Goal: Task Accomplishment & Management: Manage account settings

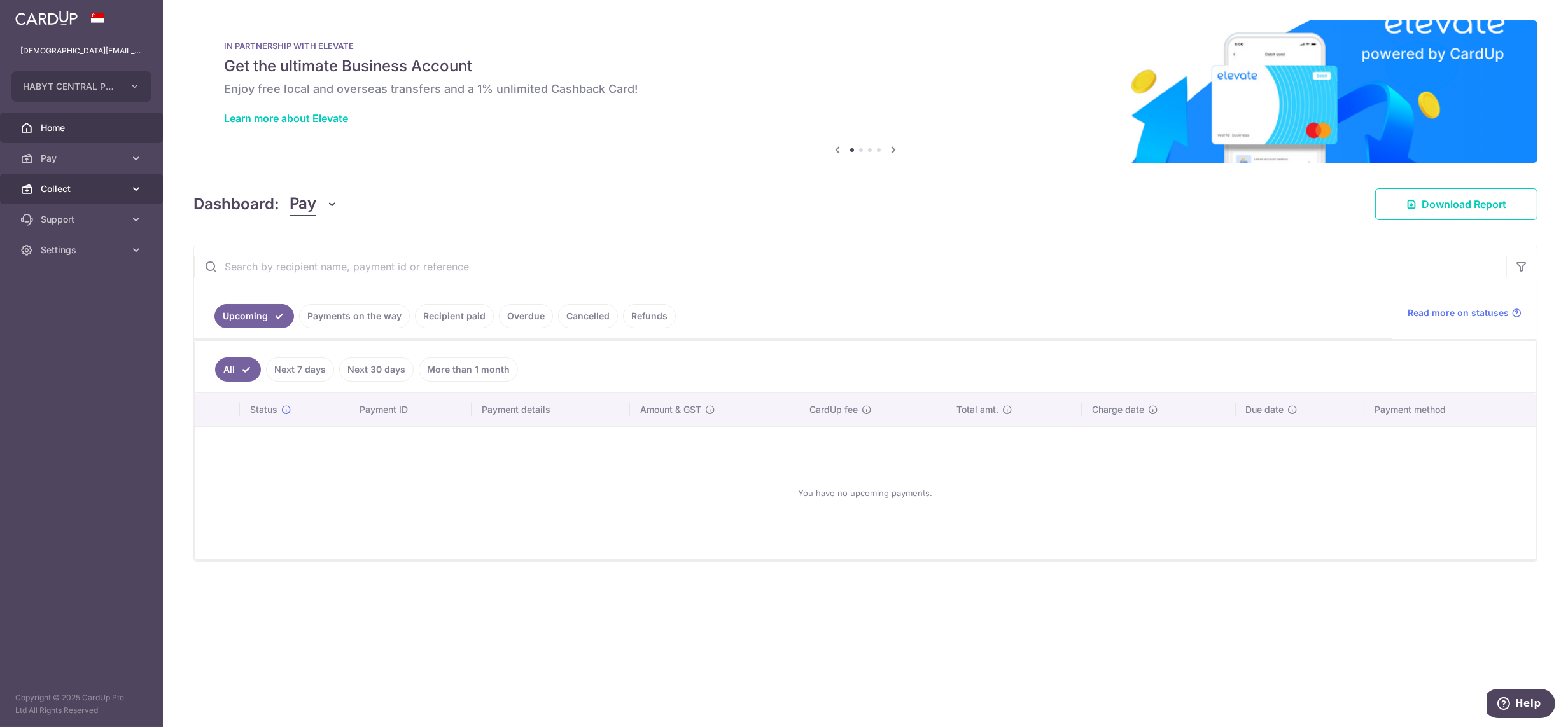
click at [88, 194] on span "Collect" at bounding box center [82, 189] width 84 height 13
click at [101, 225] on span "Dashboard" at bounding box center [82, 218] width 84 height 13
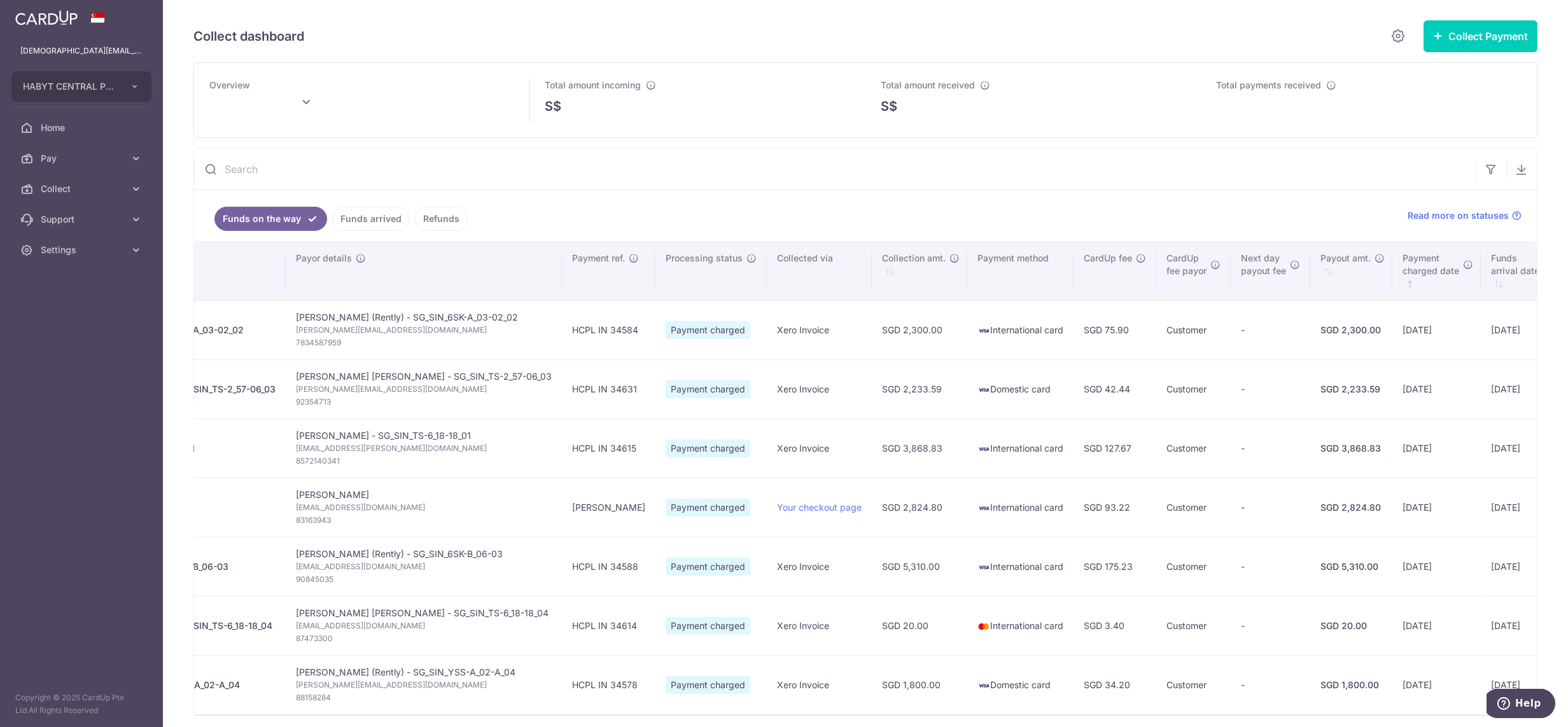
scroll to position [0, 184]
type input "October 2025"
click at [107, 87] on span "HABYT CENTRAL PTE. LTD." at bounding box center [70, 86] width 94 height 13
click at [68, 247] on span "Settings" at bounding box center [82, 249] width 84 height 13
click at [108, 89] on span "HABYT CENTRAL PTE. LTD." at bounding box center [70, 86] width 94 height 13
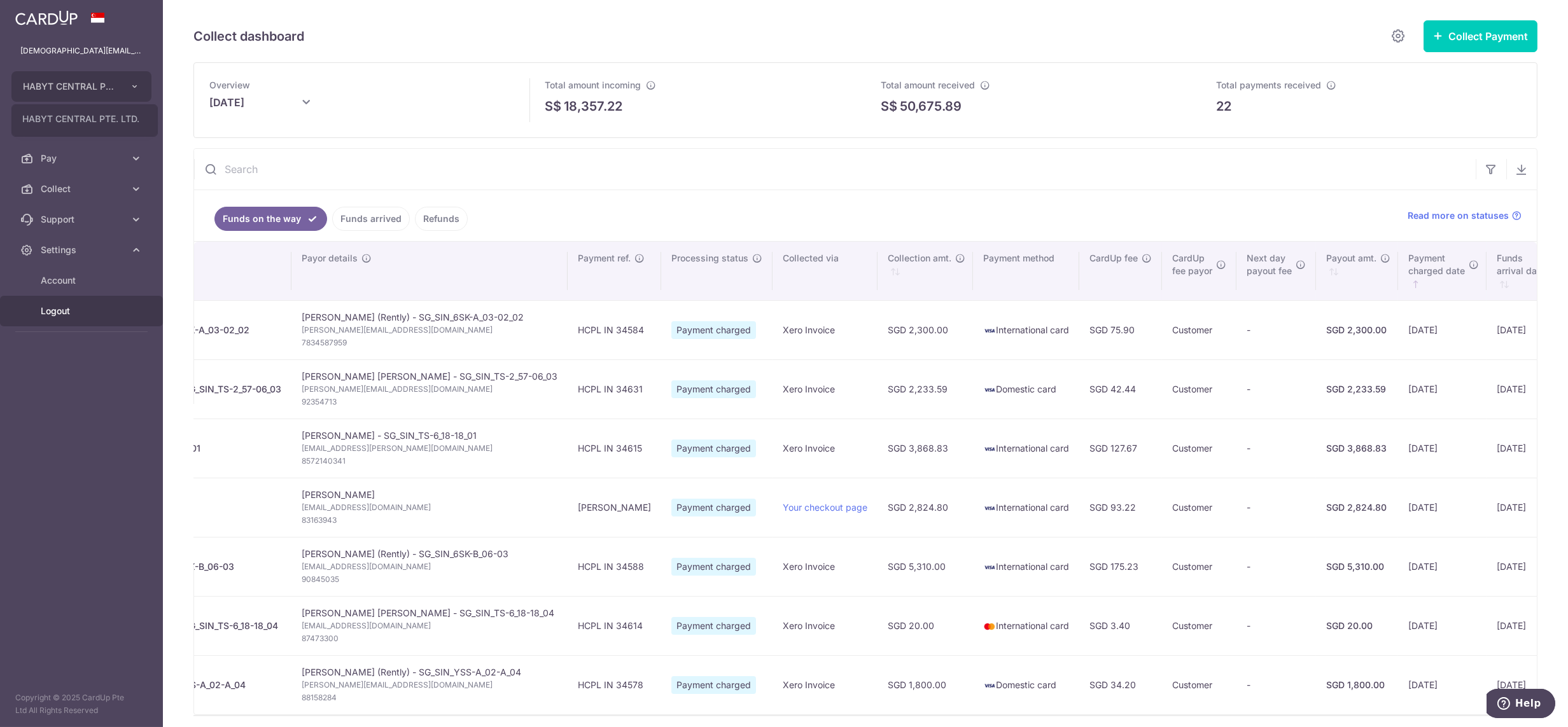
click at [61, 313] on span "Logout" at bounding box center [82, 310] width 84 height 13
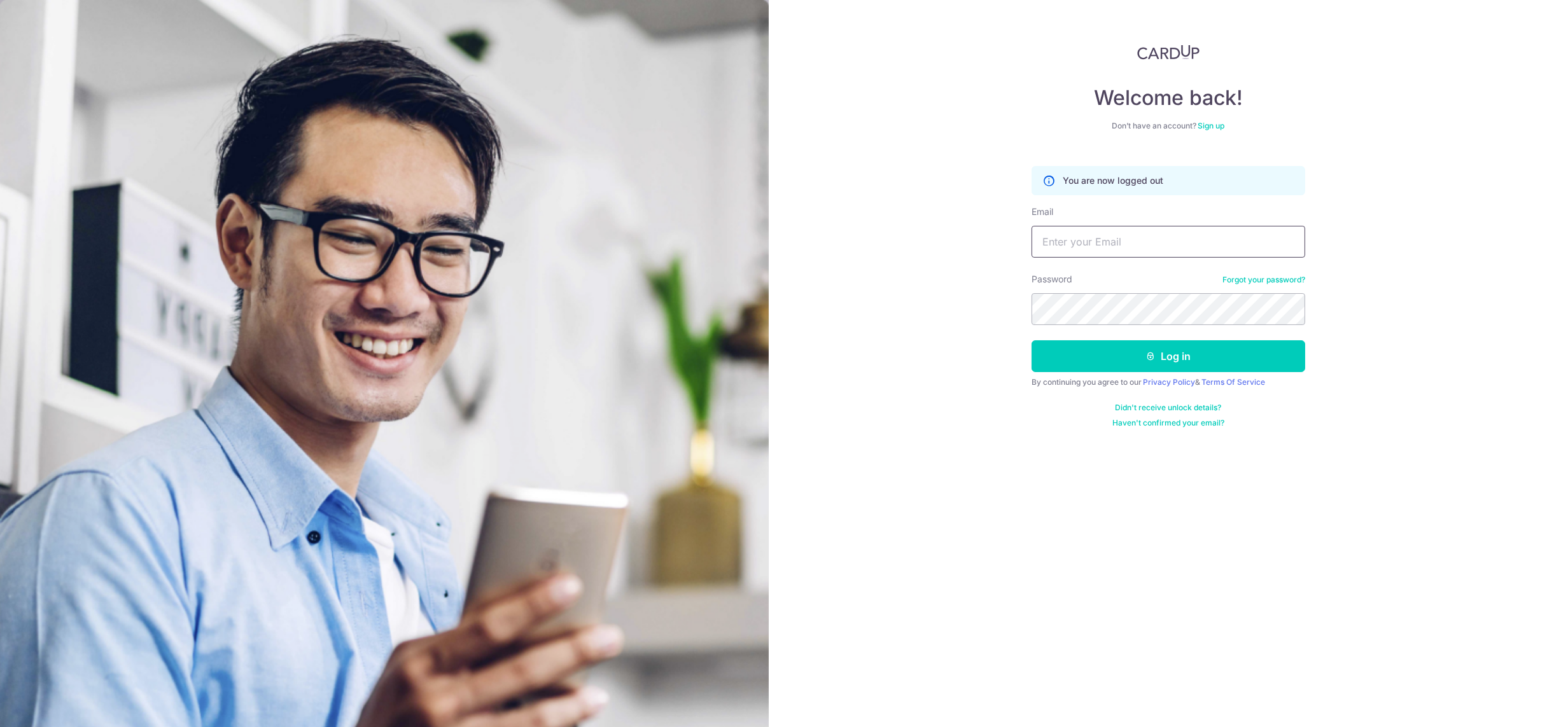
click at [1184, 239] on input "Email" at bounding box center [1168, 241] width 274 height 32
type input "[DEMOGRAPHIC_DATA][EMAIL_ADDRESS][DOMAIN_NAME]"
click at [1031, 340] on button "Log in" at bounding box center [1168, 356] width 274 height 32
